Goal: Check status: Check status

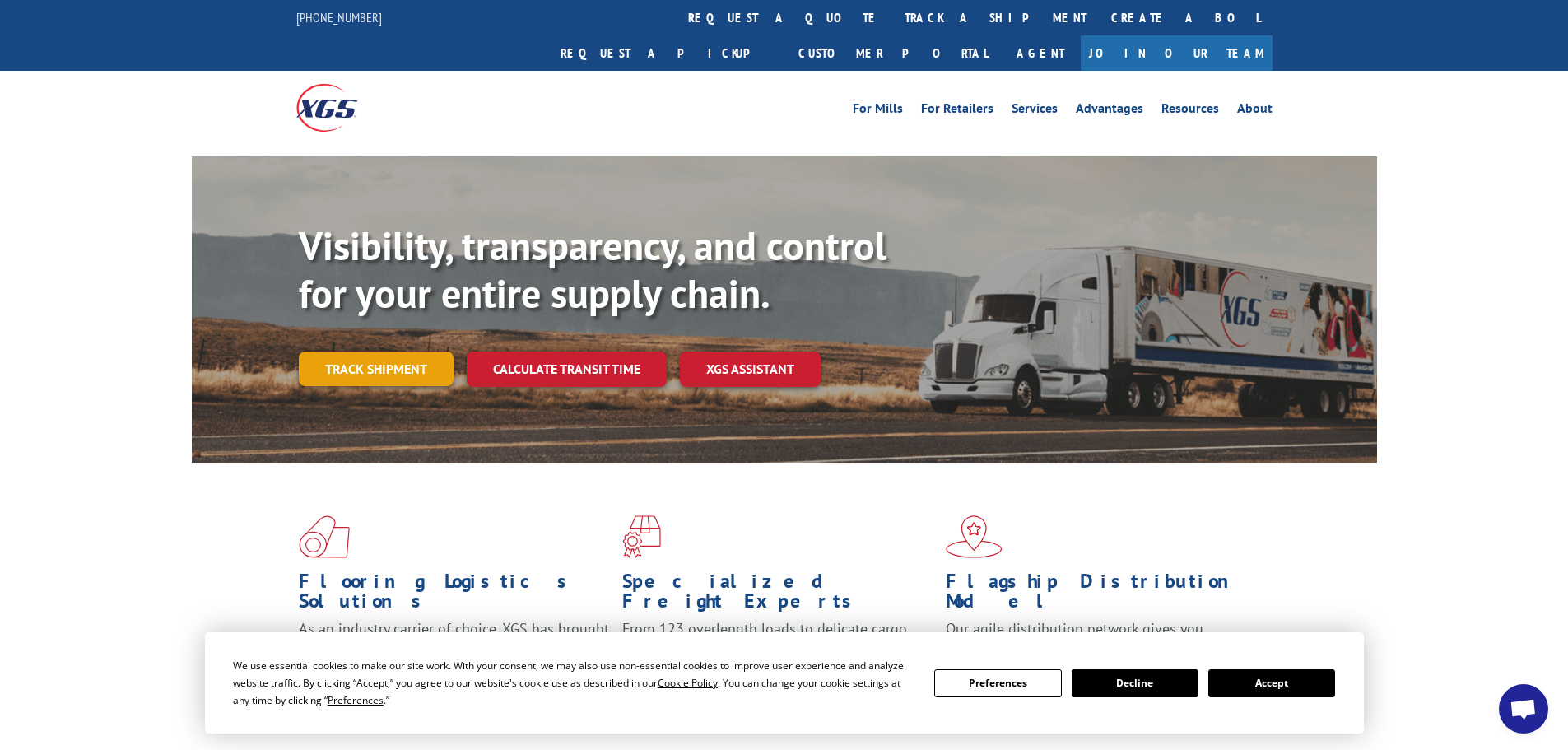
click at [382, 351] on link "Track shipment" at bounding box center [376, 369] width 154 height 35
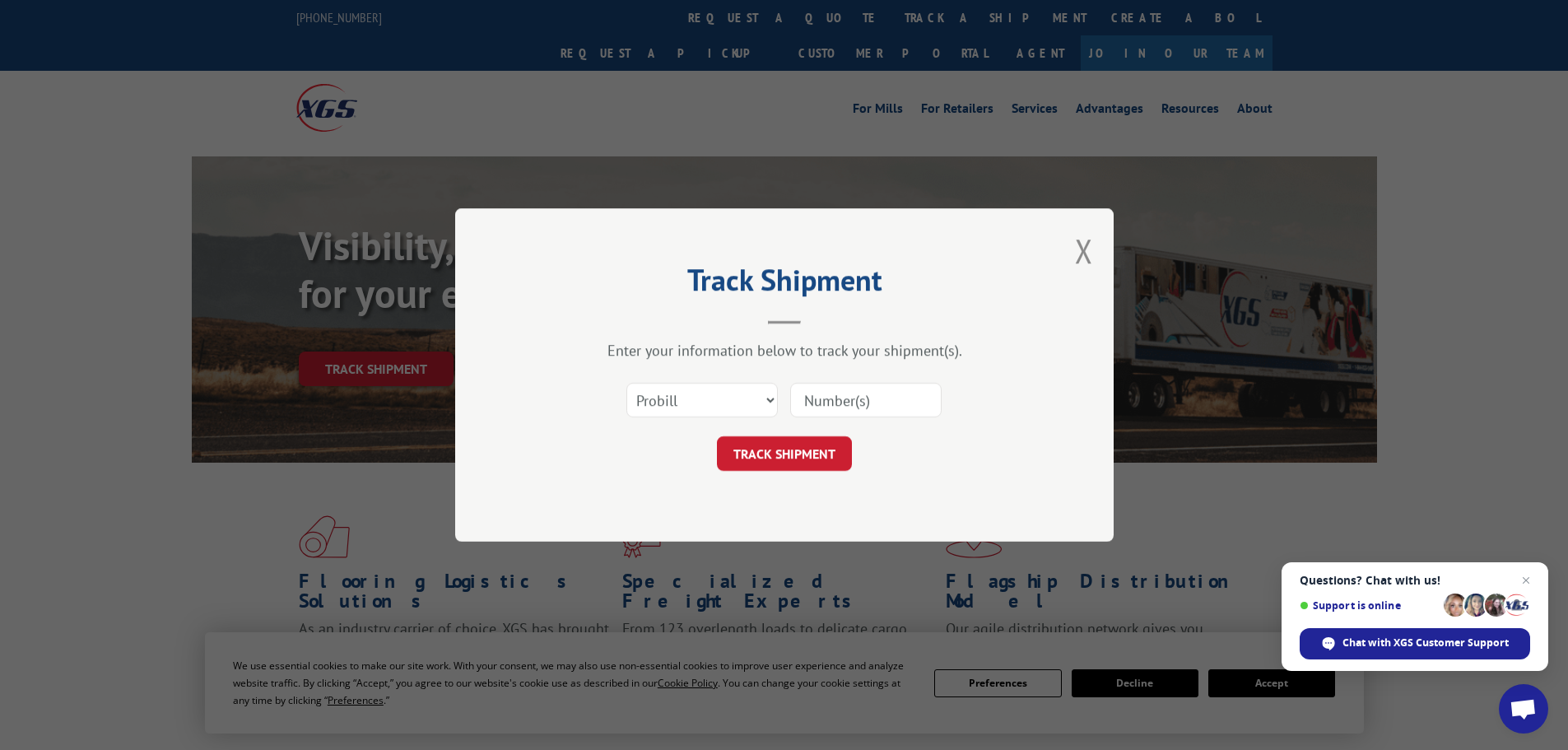
paste input "17466458"
type input "17466458"
click at [767, 449] on button "TRACK SHIPMENT" at bounding box center [784, 454] width 135 height 35
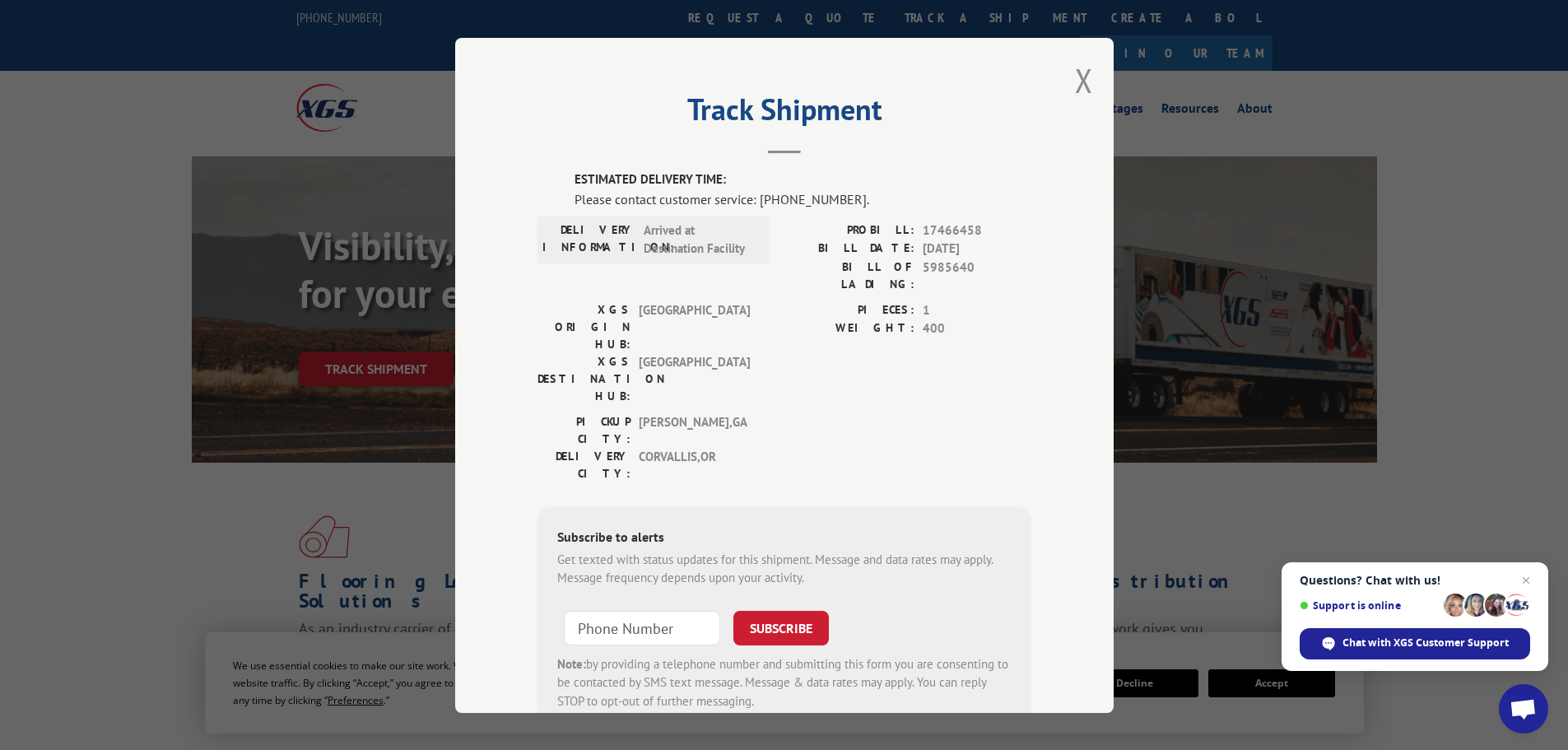
drag, startPoint x: 1493, startPoint y: 329, endPoint x: 1416, endPoint y: 384, distance: 94.6
drag, startPoint x: 1416, startPoint y: 384, endPoint x: 59, endPoint y: 133, distance: 1380.0
click at [59, 133] on div "Track Shipment ESTIMATED DELIVERY TIME: Please contact customer service: [PHONE…" at bounding box center [784, 375] width 1568 height 750
click at [1524, 577] on span "Open chat" at bounding box center [1527, 580] width 20 height 20
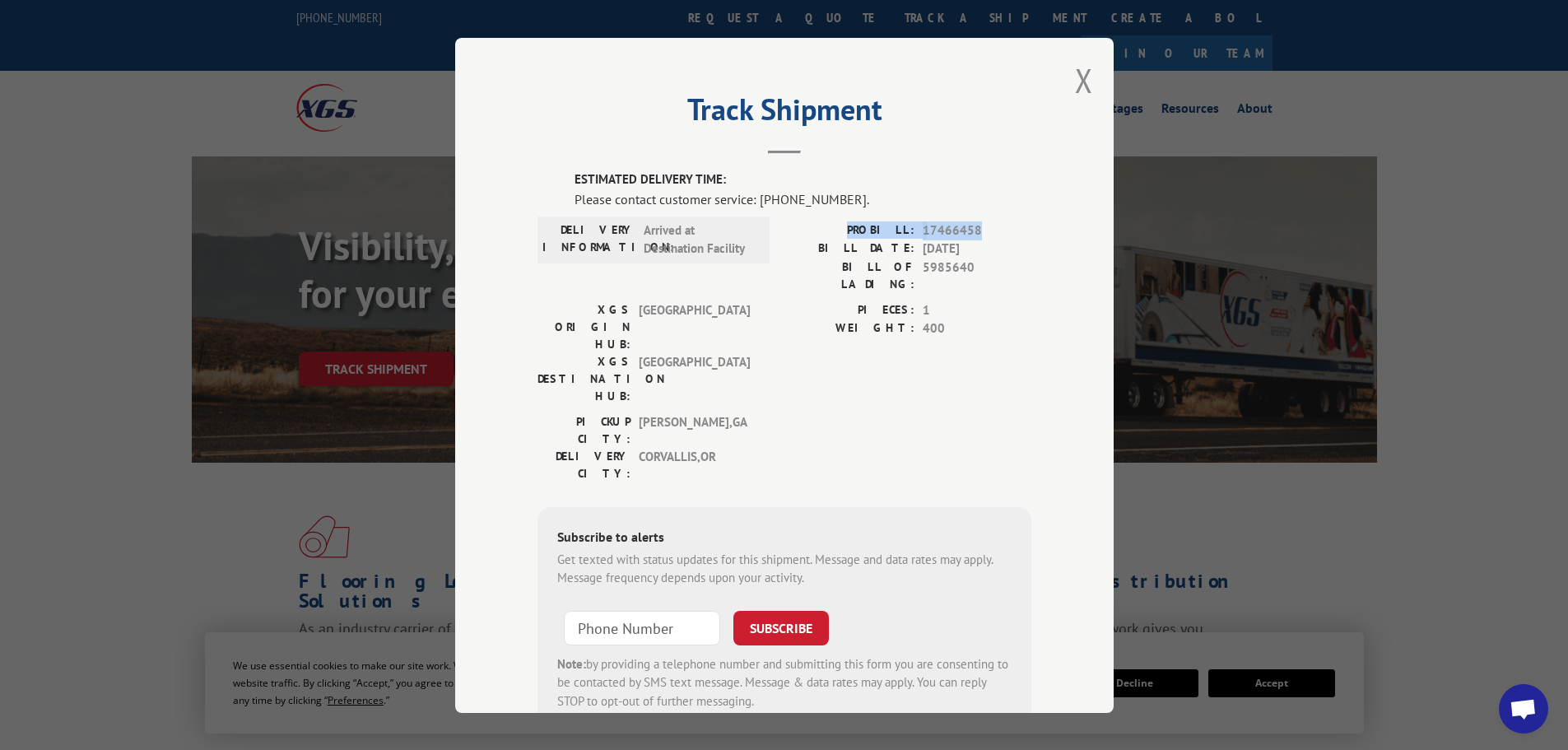
drag, startPoint x: 978, startPoint y: 228, endPoint x: 854, endPoint y: 226, distance: 124.0
click at [854, 226] on div "PROBILL: 17466458" at bounding box center [908, 231] width 247 height 19
copy div "PROBILL: 17466458"
click at [1519, 711] on span "Open chat" at bounding box center [1524, 710] width 27 height 23
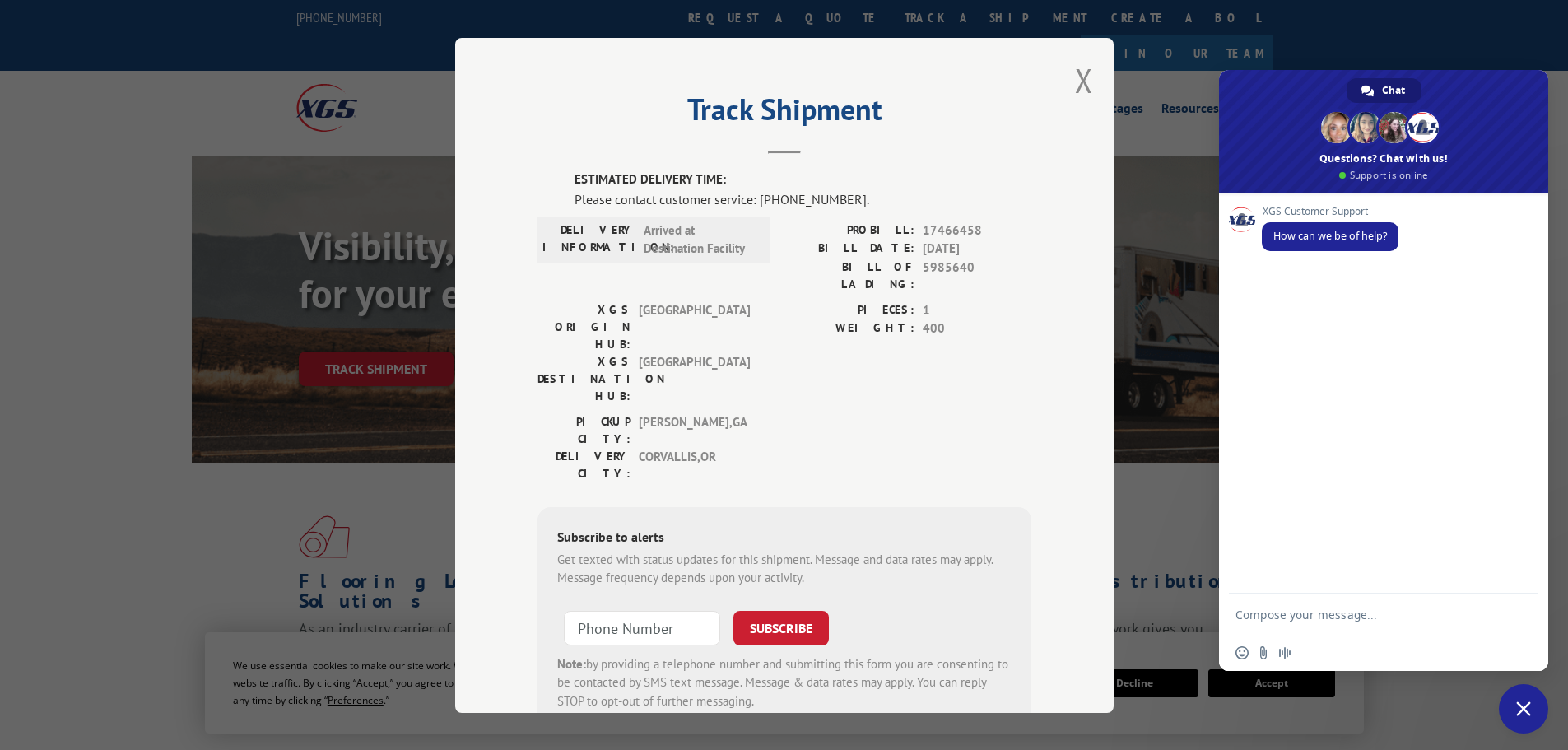
click at [1263, 609] on textarea "Compose your message..." at bounding box center [1367, 614] width 263 height 42
click at [1236, 612] on textarea "Is this being delivered [DATE]?" at bounding box center [1367, 614] width 263 height 42
paste textarea "PROBILL: 17466458"
type textarea "PROBILL: 17466458 Is this being delivered [DATE]?"
click at [1523, 581] on span "Send" at bounding box center [1520, 585] width 13 height 13
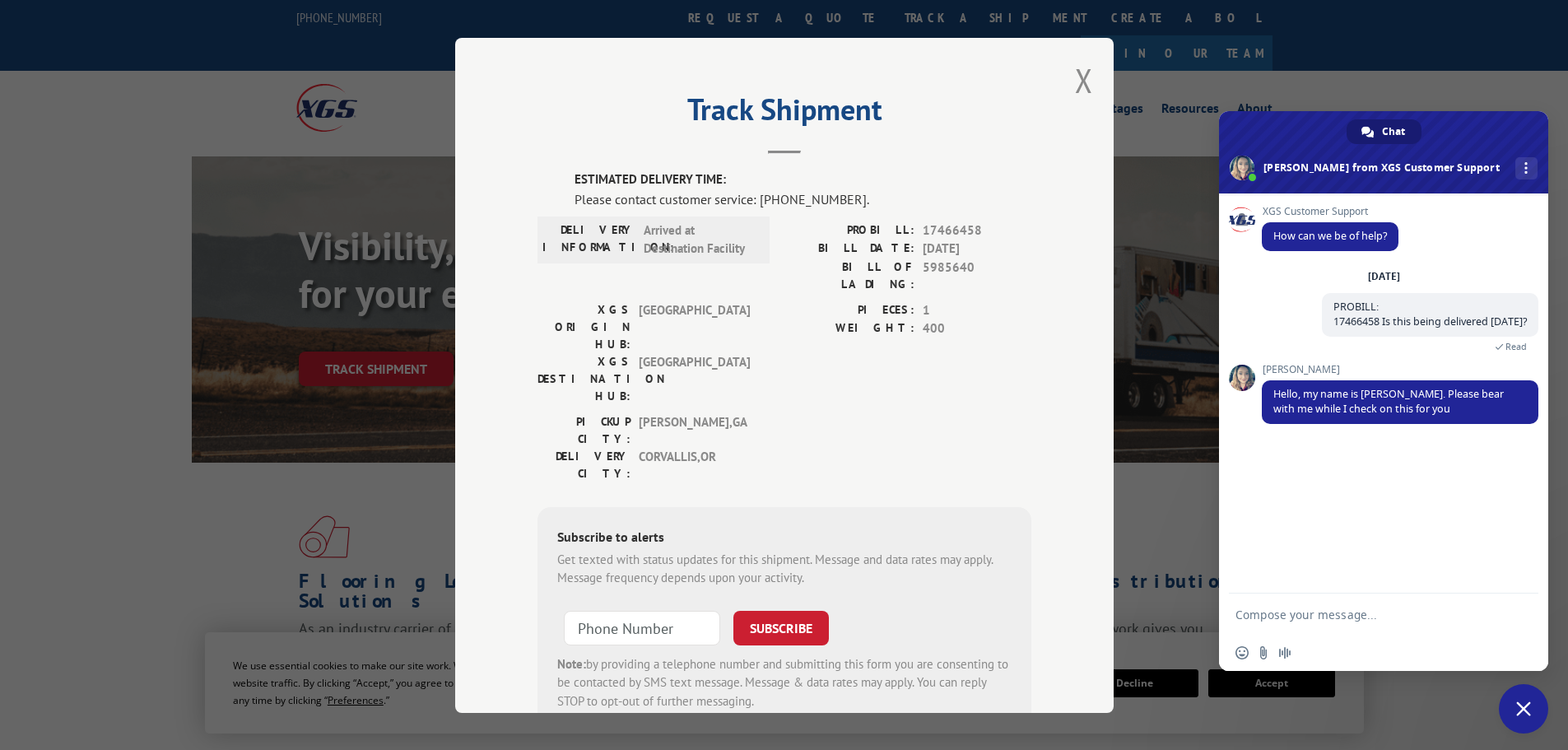
click at [1282, 612] on textarea "Compose your message..." at bounding box center [1367, 614] width 263 height 42
